Goal: Find specific page/section: Find specific page/section

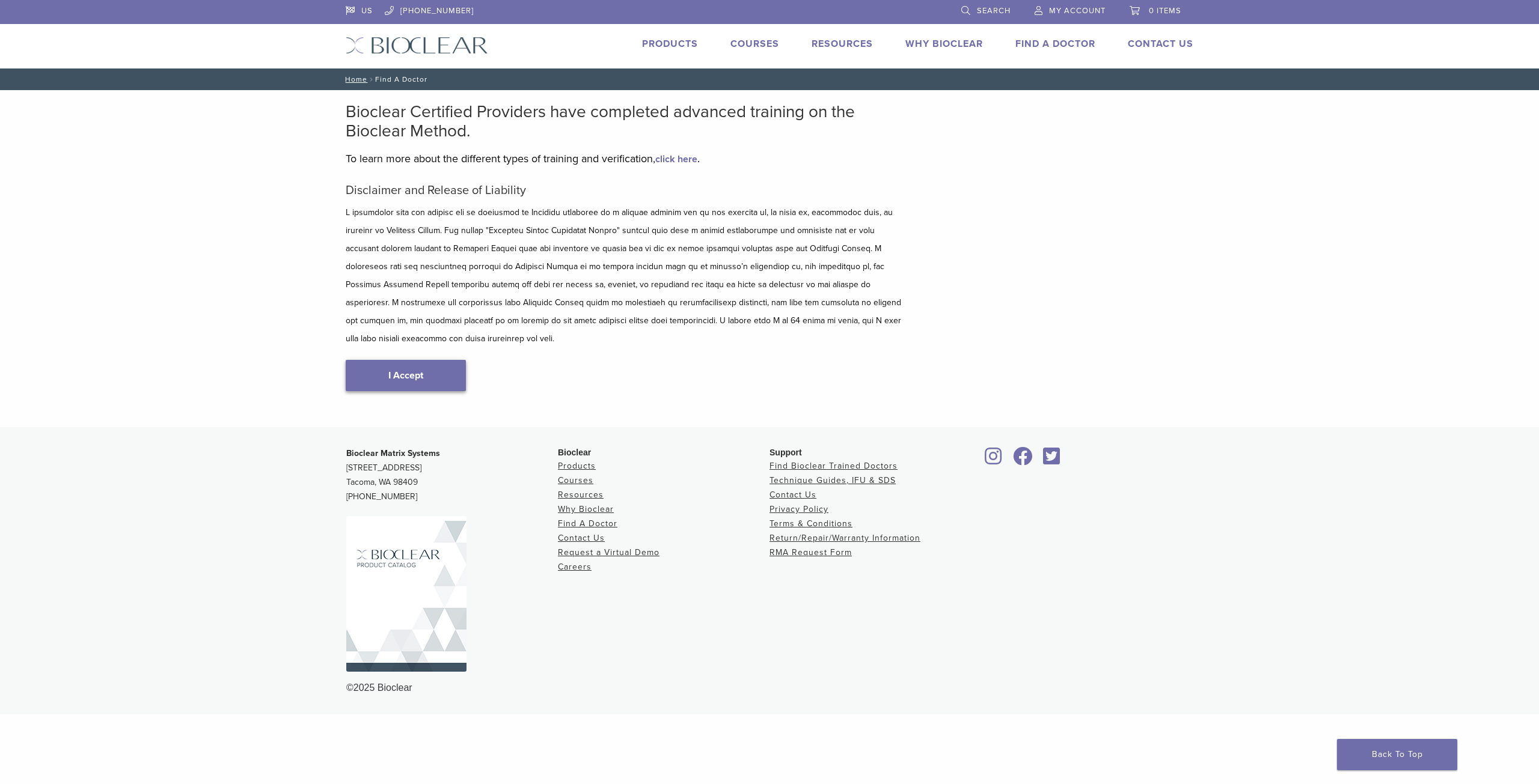
click at [410, 363] on link "I Accept" at bounding box center [405, 376] width 120 height 31
type input "*****"
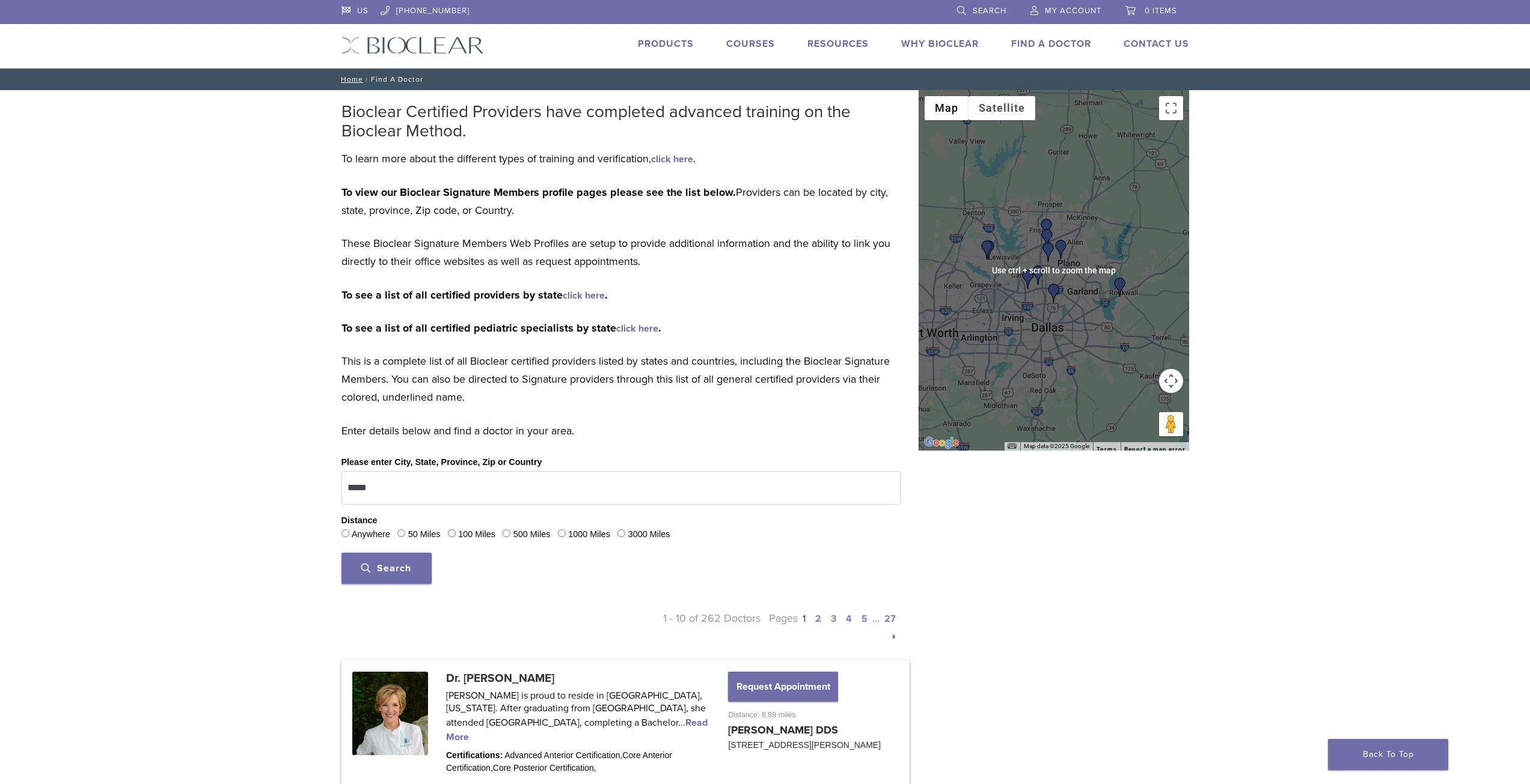
click at [1087, 283] on div at bounding box center [1054, 270] width 270 height 361
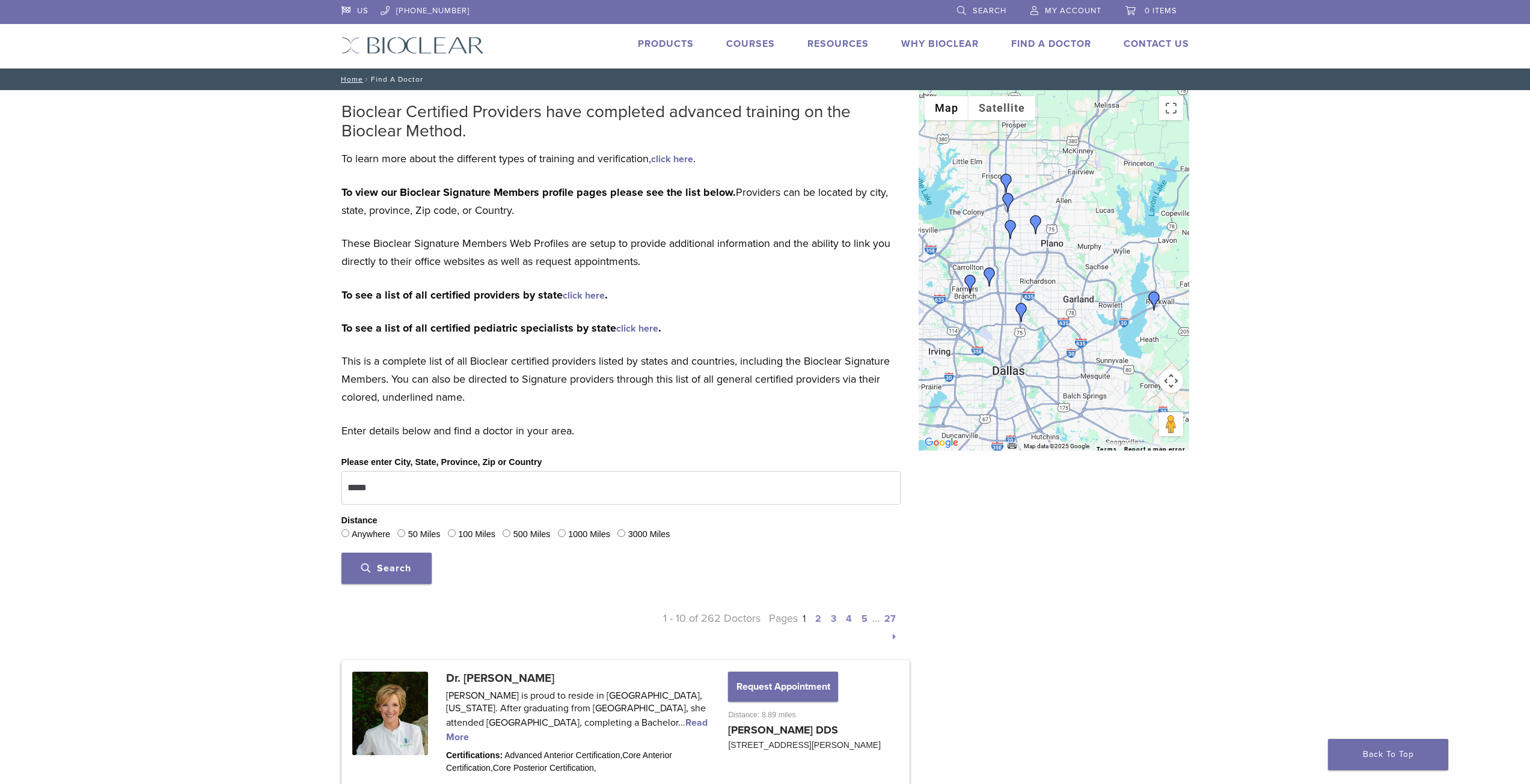
click at [1032, 220] on img "Dr. Jacob Grapevine" at bounding box center [1036, 224] width 19 height 19
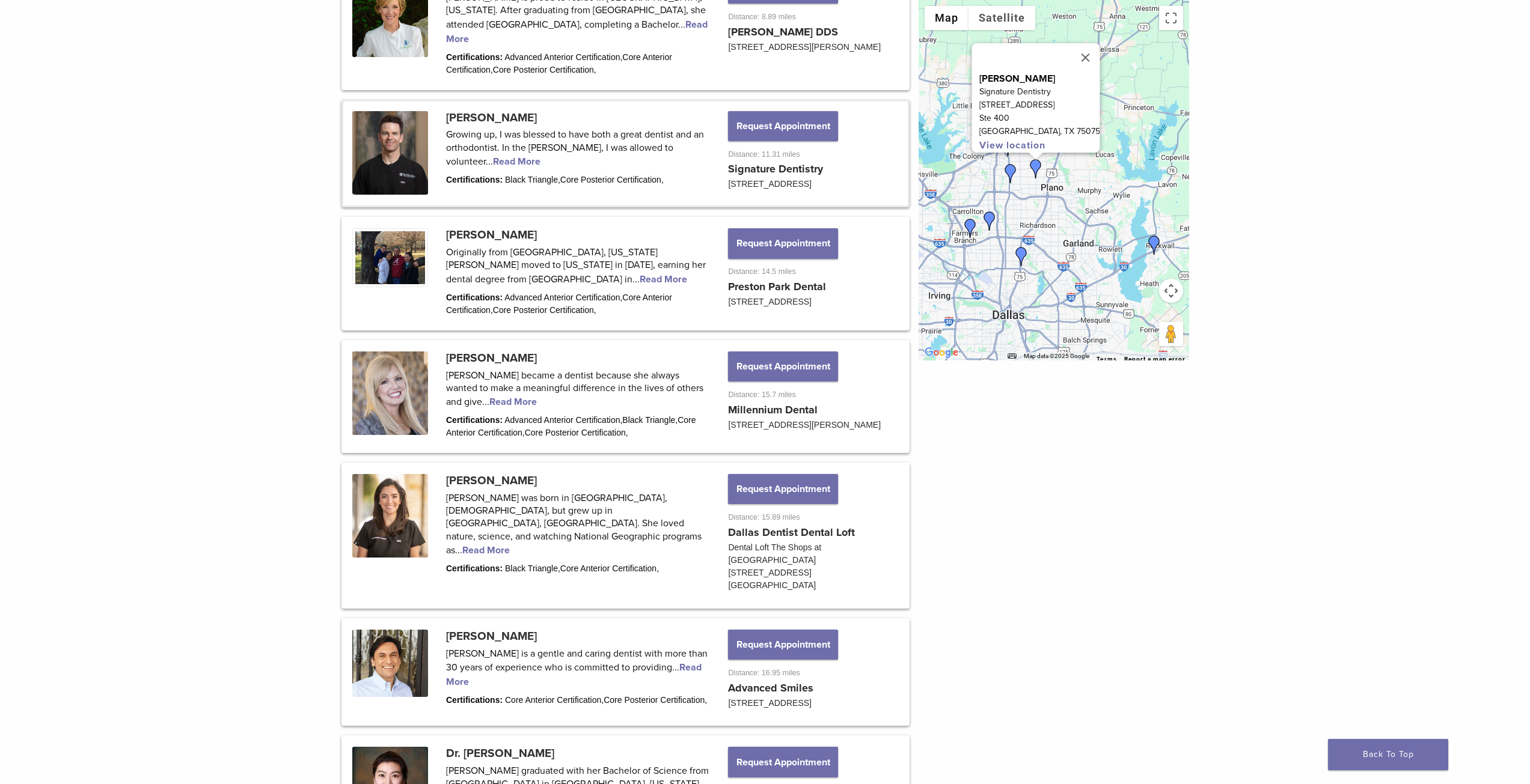
scroll to position [784, 0]
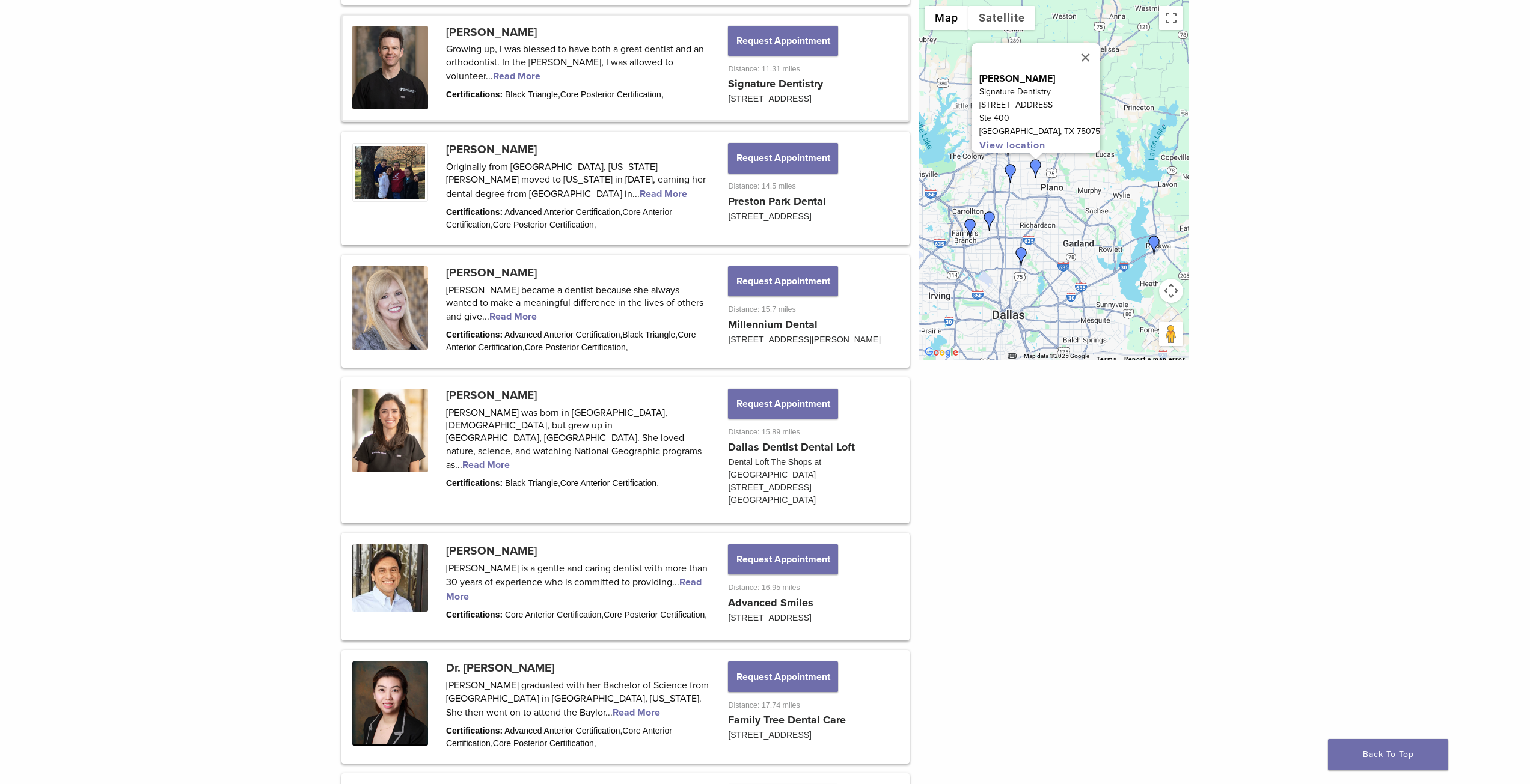
click at [756, 97] on link at bounding box center [625, 68] width 565 height 105
click at [1165, 242] on div "Dr. Jacob Grapevine Signature Dentistry 2101 Teakwood Ln Ste 400 Plano, TX 7507…" at bounding box center [1054, 180] width 270 height 361
click at [1159, 244] on img "Dr. Karen Williamson" at bounding box center [1154, 245] width 19 height 19
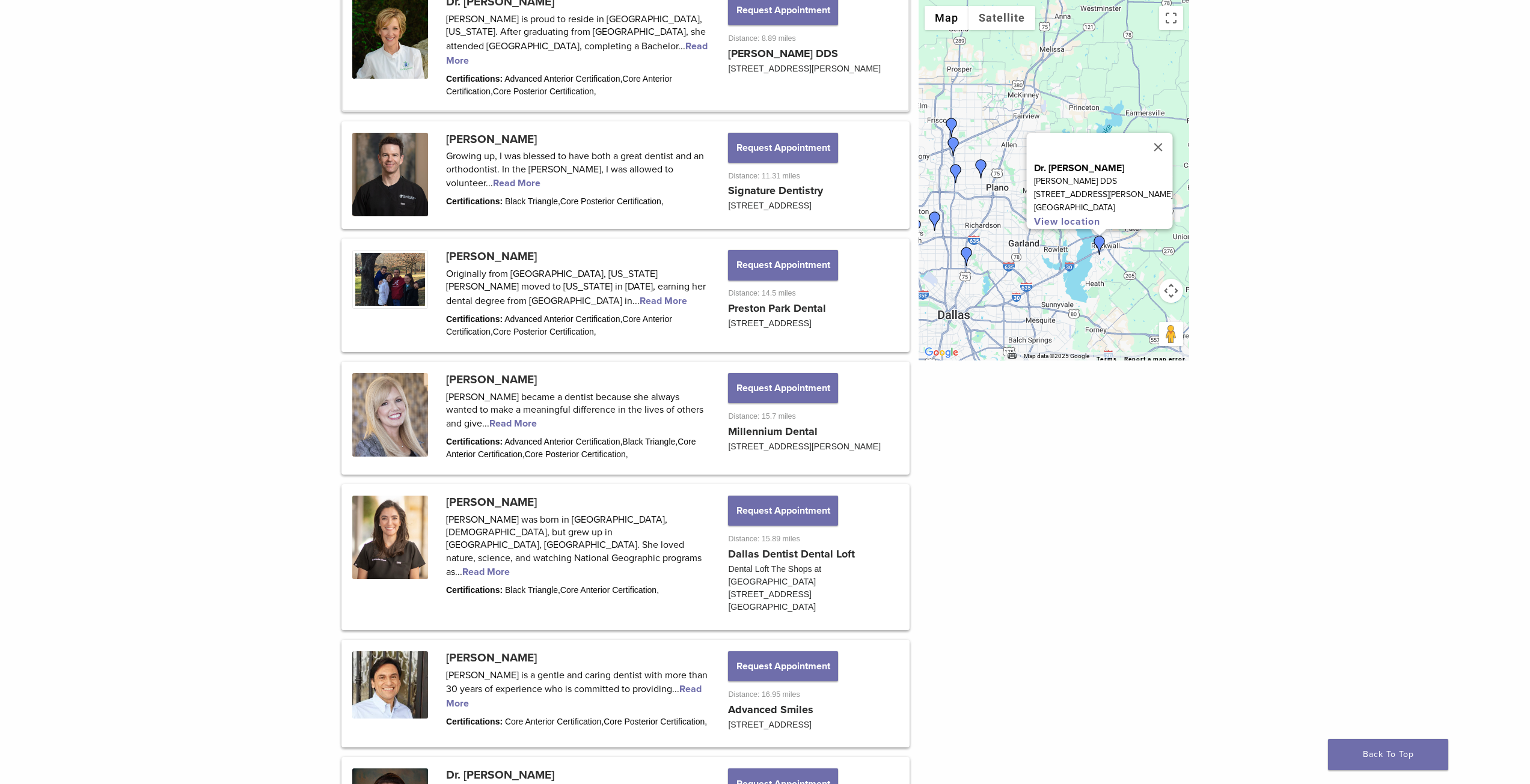
scroll to position [661, 0]
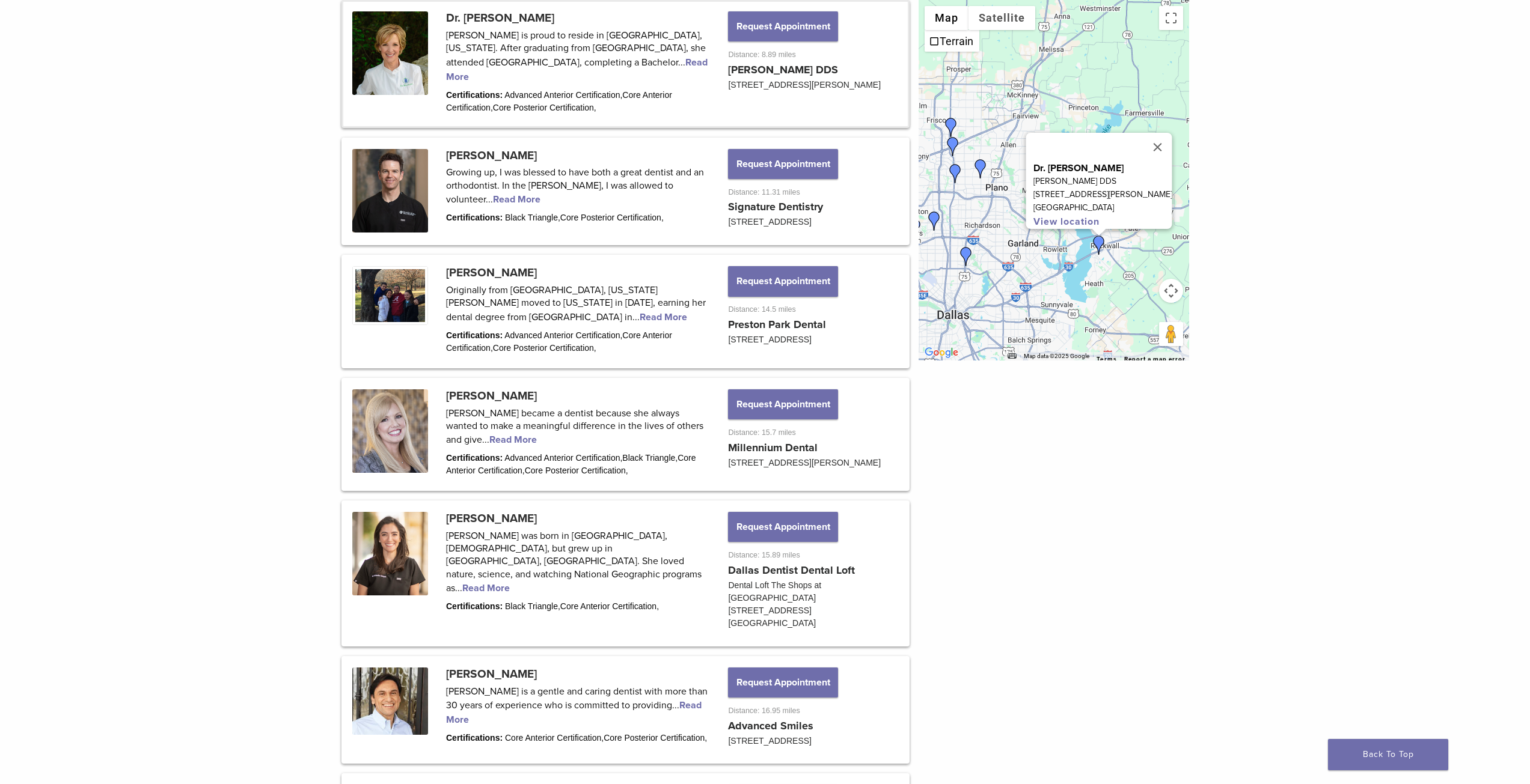
click at [965, 254] on img "Dr. Claudia Vargas" at bounding box center [966, 256] width 19 height 19
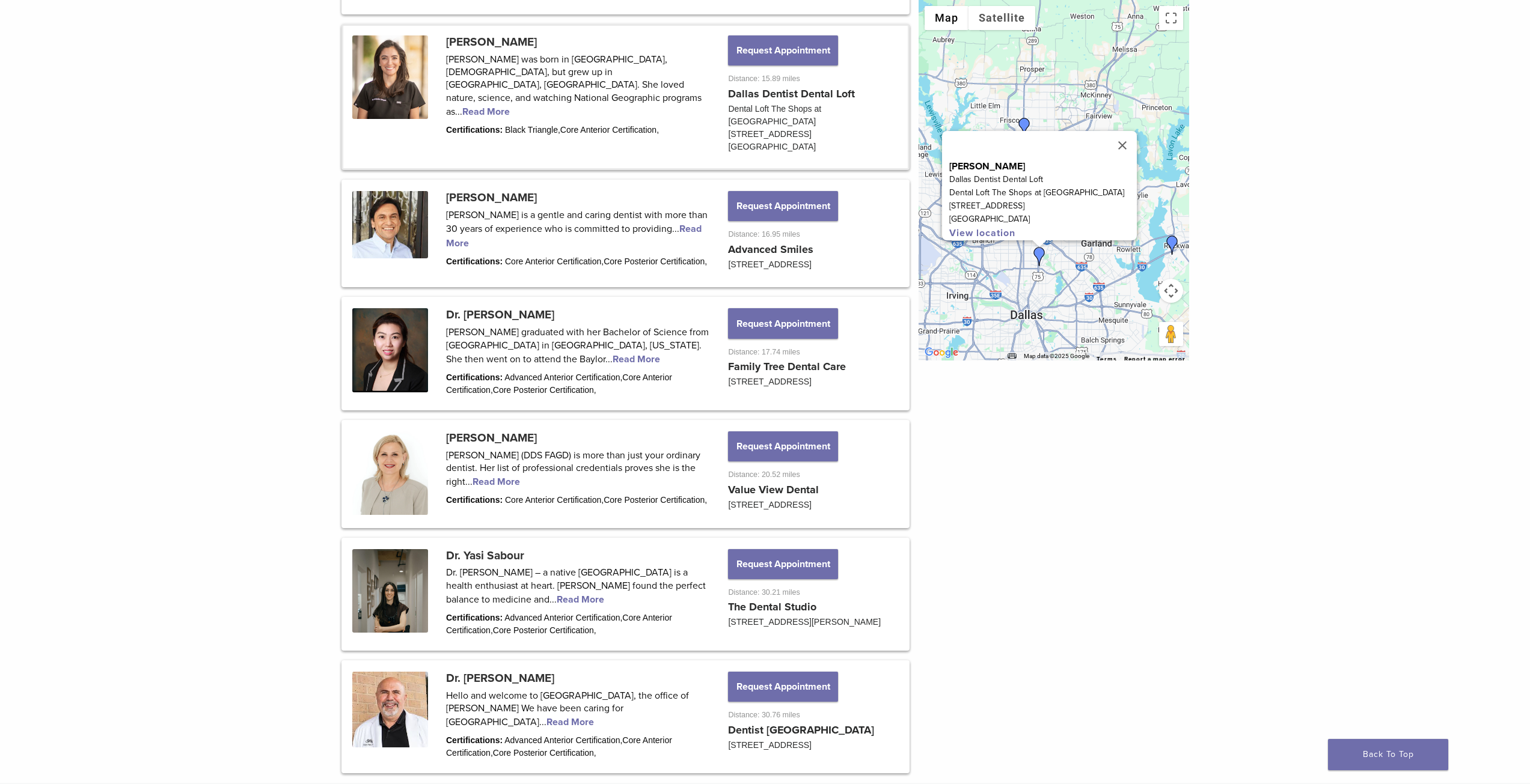
scroll to position [1160, 0]
